Goal: Transaction & Acquisition: Subscribe to service/newsletter

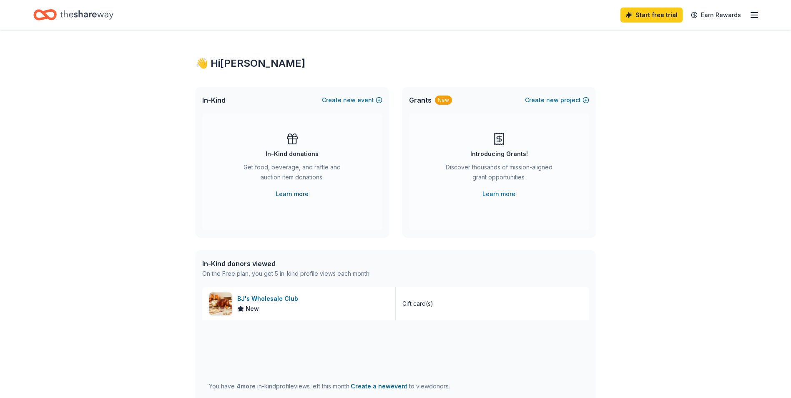
click at [294, 189] on link "Learn more" at bounding box center [292, 194] width 33 height 10
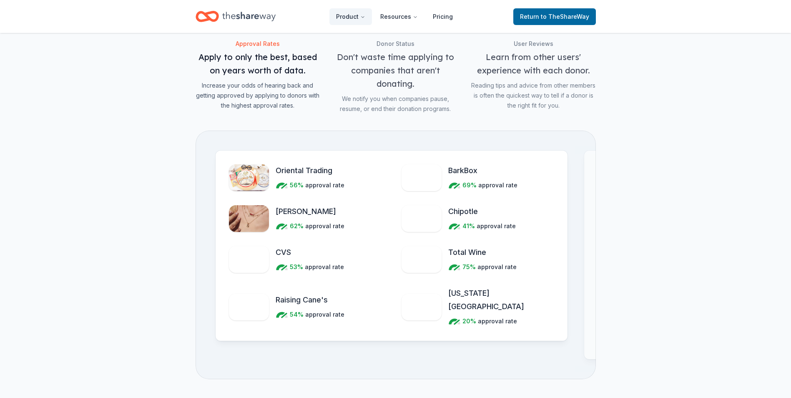
scroll to position [918, 0]
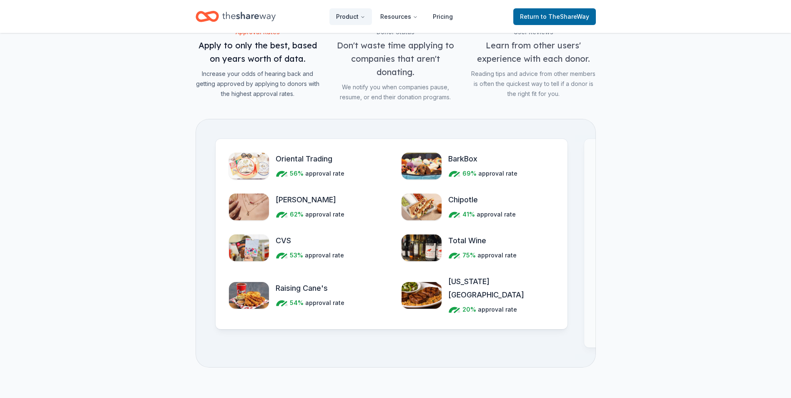
click at [415, 287] on img "Features for simplifying everyday business tasks" at bounding box center [422, 295] width 40 height 27
click at [457, 283] on span "[US_STATE][GEOGRAPHIC_DATA]" at bounding box center [501, 288] width 106 height 27
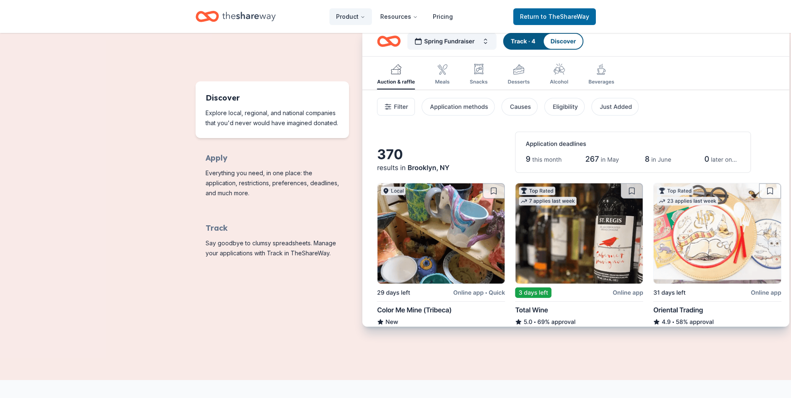
scroll to position [334, 0]
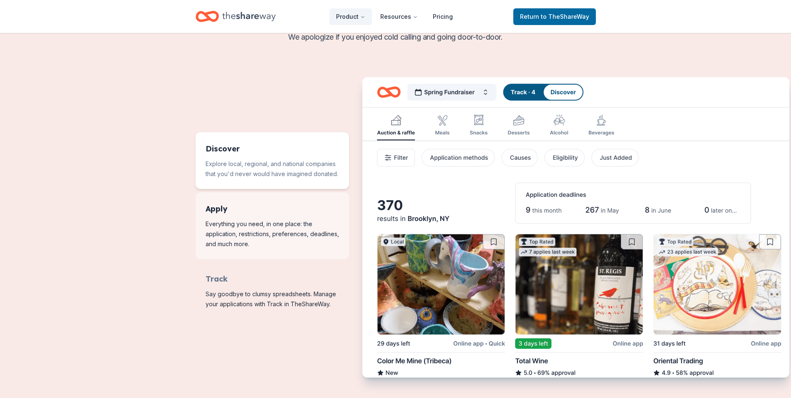
click at [212, 219] on span "Features for running your books" at bounding box center [272, 225] width 153 height 67
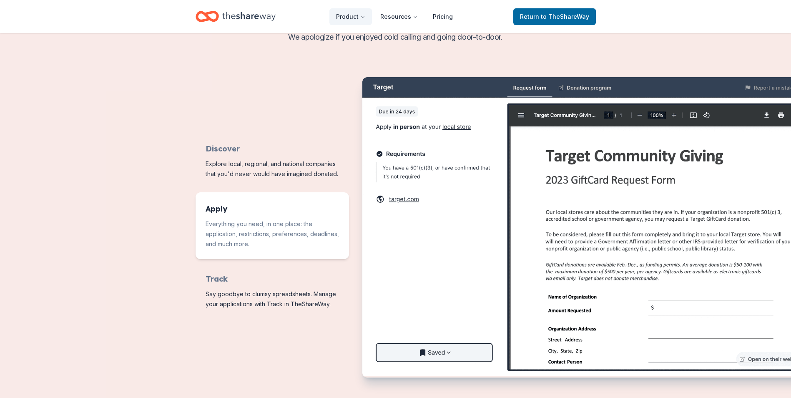
click at [460, 126] on img "Features for running your books" at bounding box center [588, 226] width 453 height 299
click at [233, 112] on div "Discover Explore local, regional, and national companies that you'd never would…" at bounding box center [396, 227] width 400 height 300
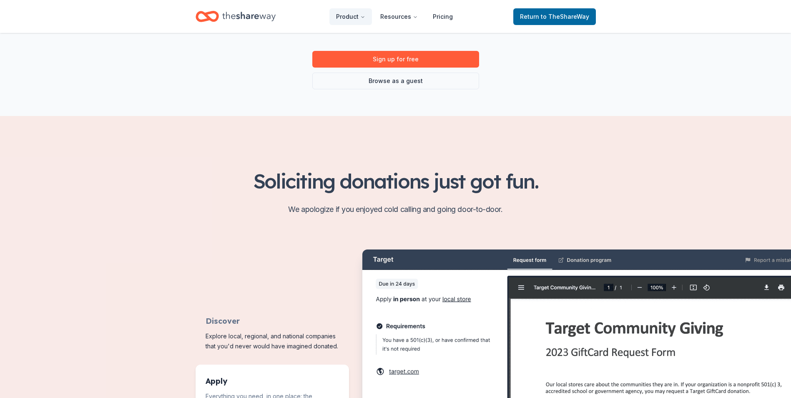
scroll to position [42, 0]
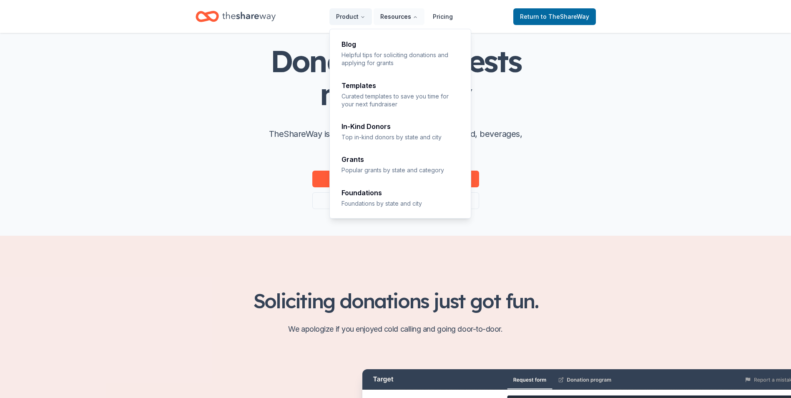
click at [400, 18] on button "Resources" at bounding box center [399, 16] width 51 height 17
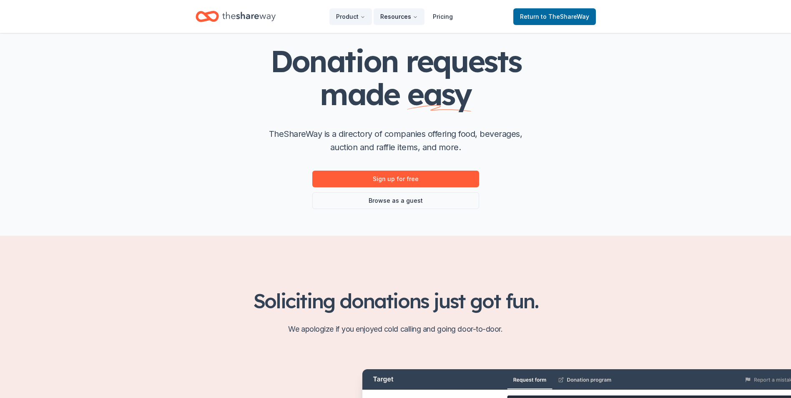
click at [400, 18] on button "Resources" at bounding box center [399, 16] width 51 height 17
click at [391, 173] on link "Sign up for free" at bounding box center [395, 179] width 167 height 17
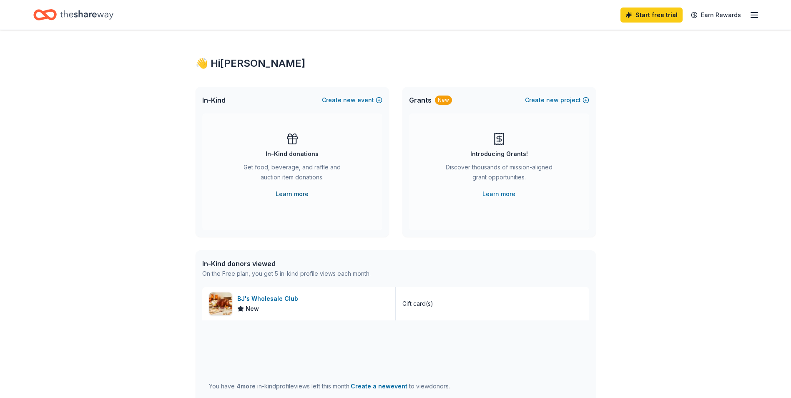
click at [286, 194] on link "Learn more" at bounding box center [292, 194] width 33 height 10
